Goal: Check status: Check status

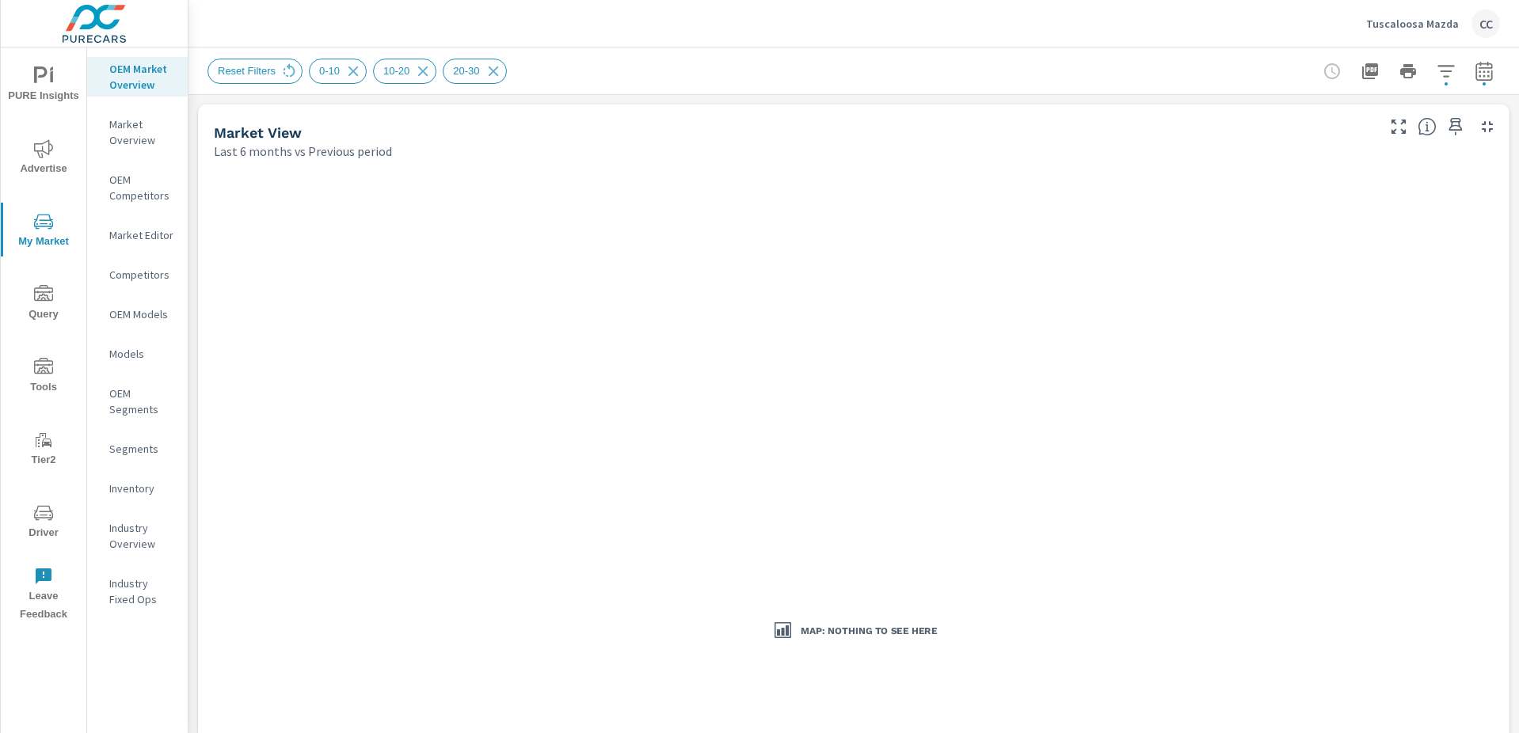
scroll to position [2221, 0]
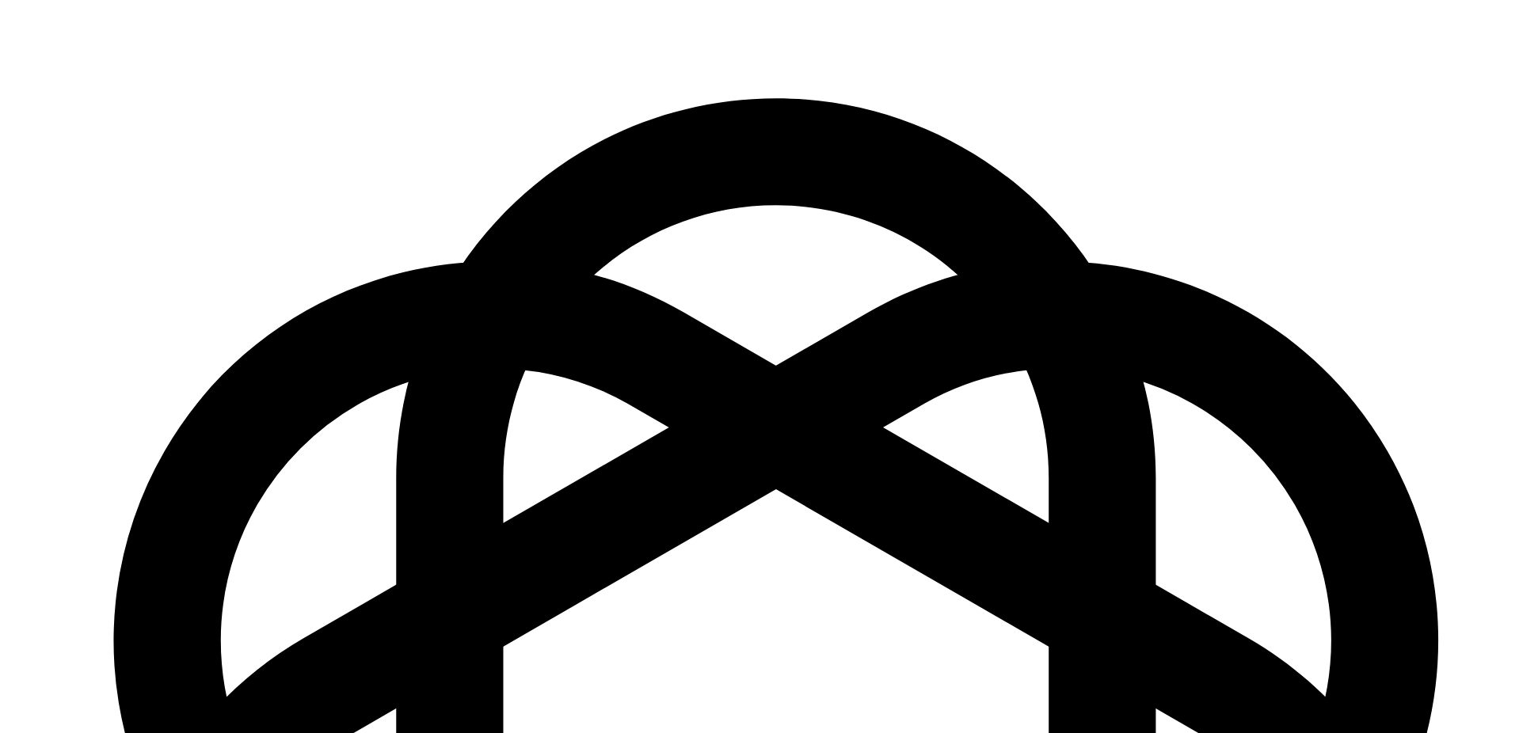
scroll to position [2293, 0]
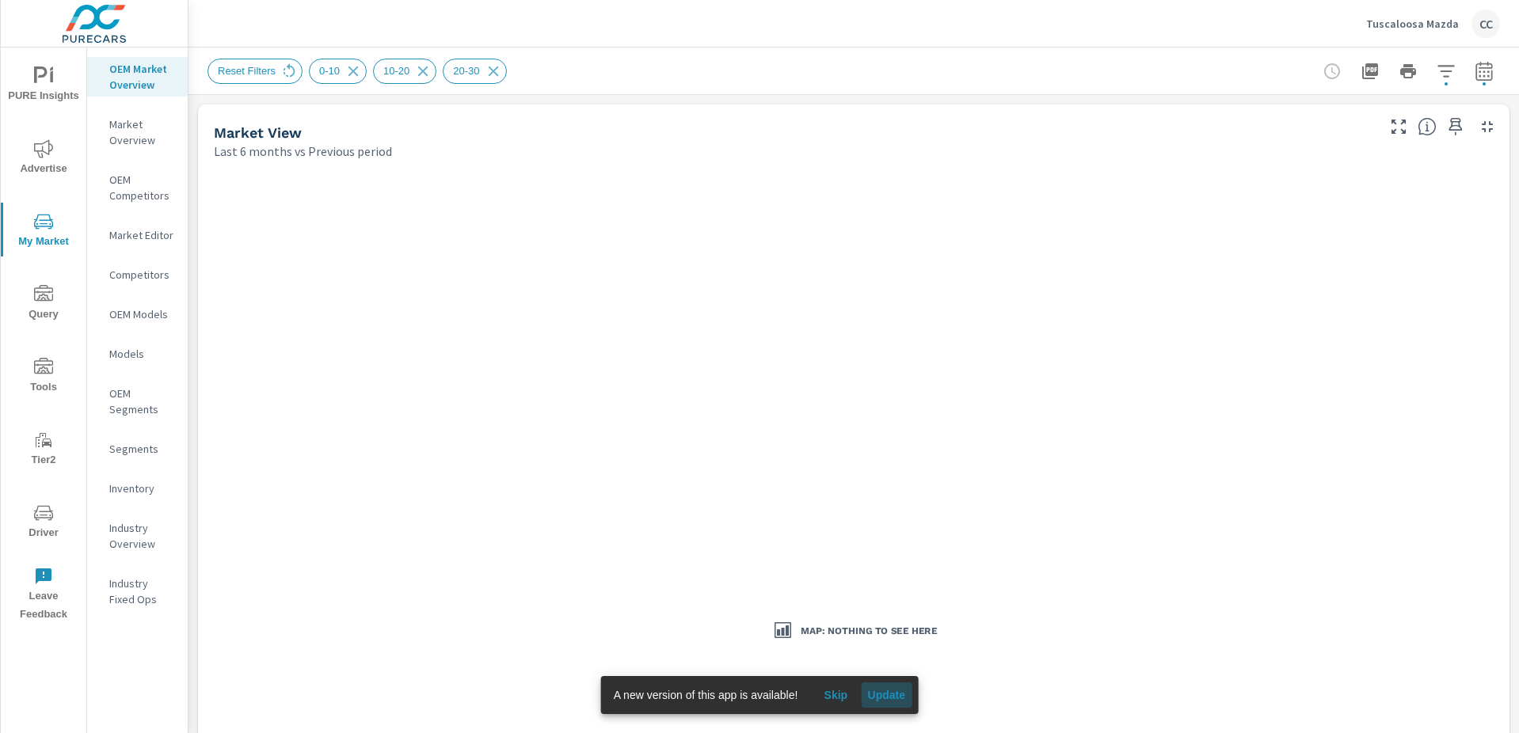
click at [895, 692] on span "Update" at bounding box center [886, 695] width 38 height 14
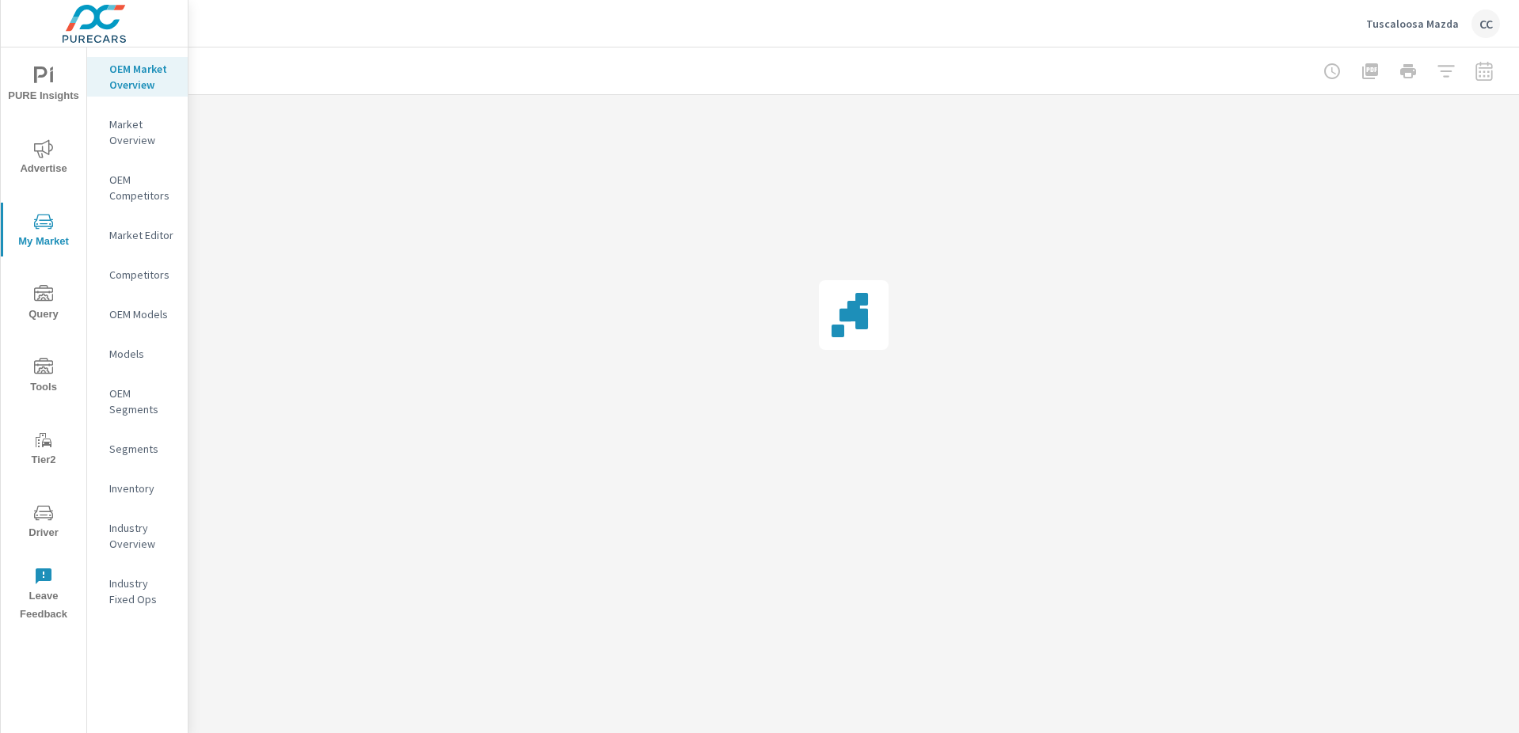
scroll to position [2293, 0]
